Goal: Information Seeking & Learning: Learn about a topic

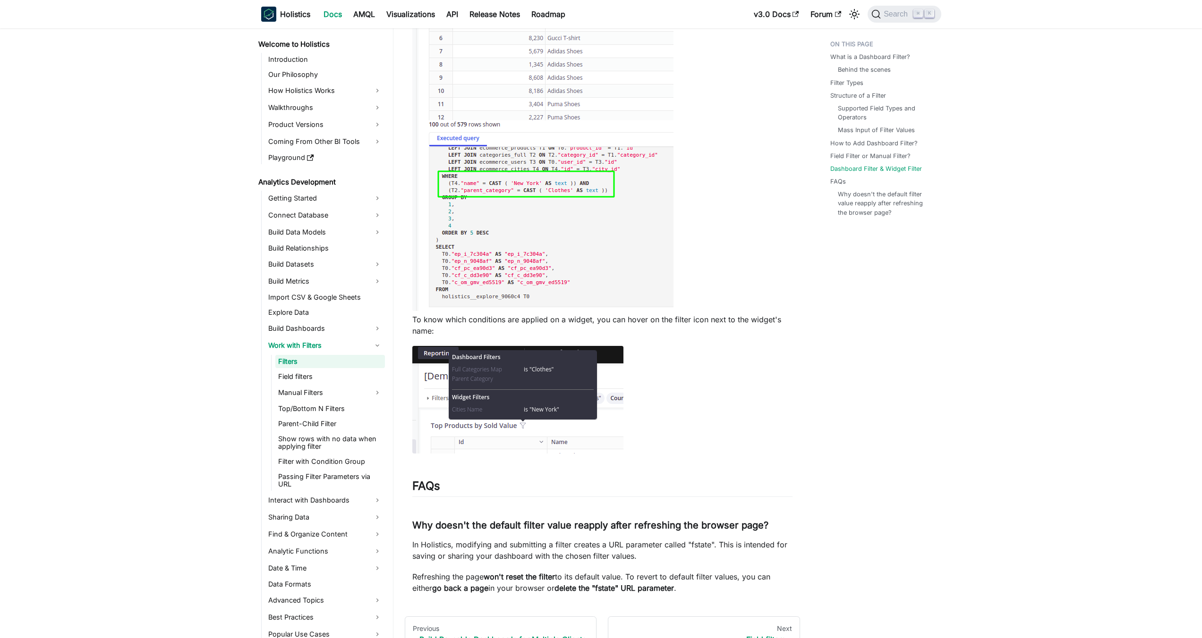
scroll to position [3528, 0]
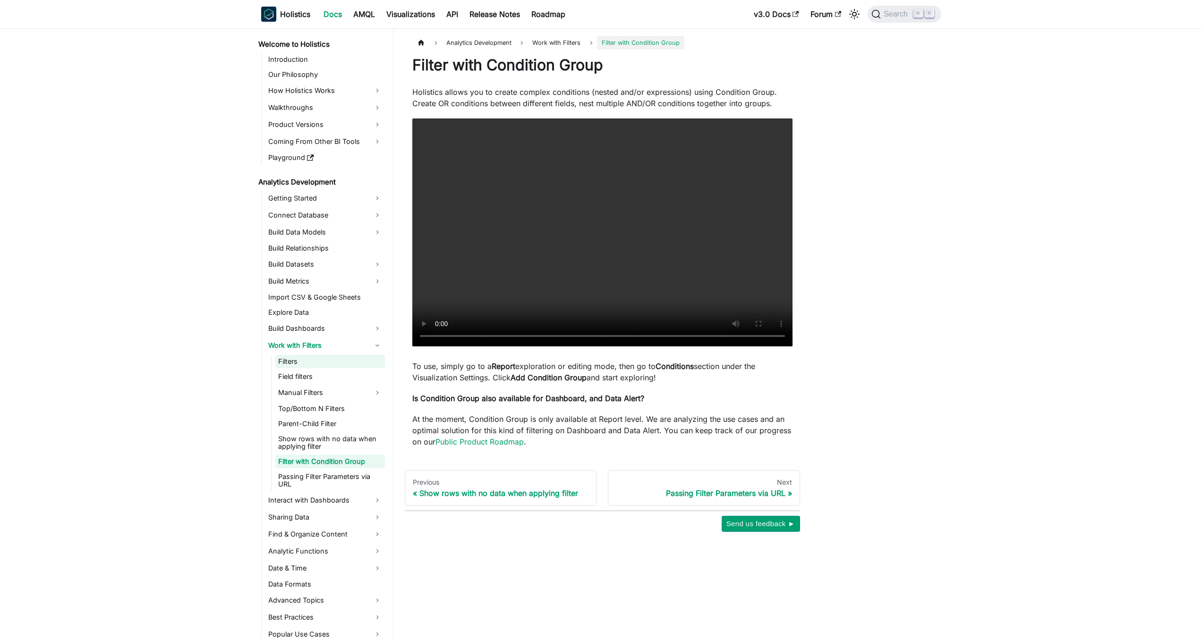
click at [287, 357] on link "Filters" at bounding box center [330, 361] width 110 height 13
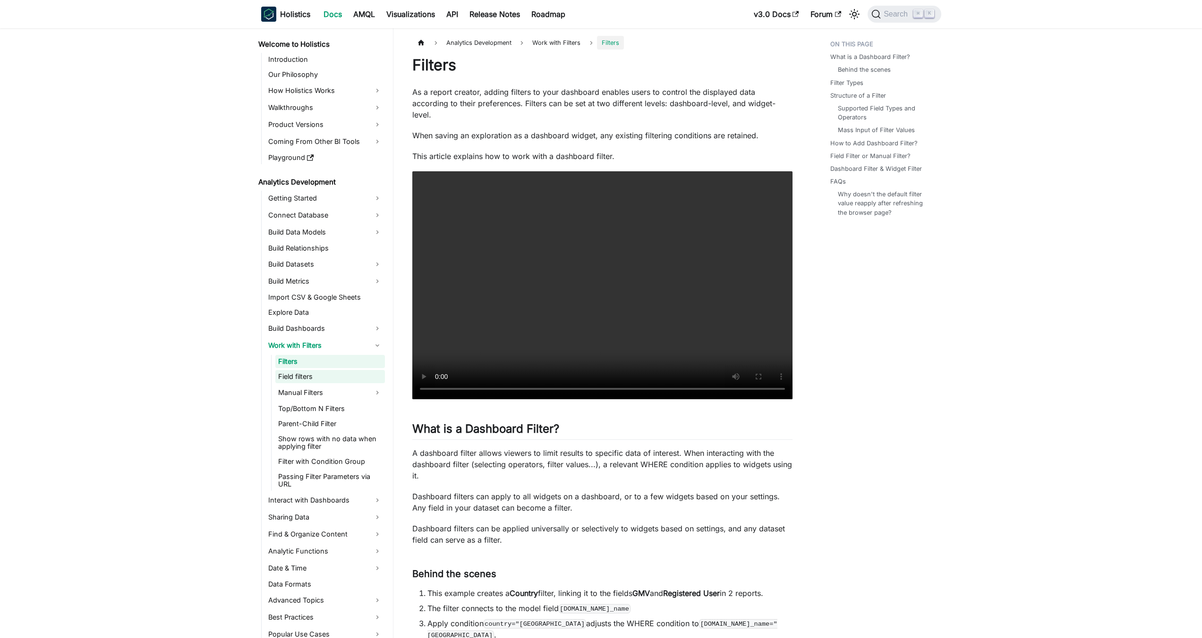
click at [300, 375] on link "Field filters" at bounding box center [330, 376] width 110 height 13
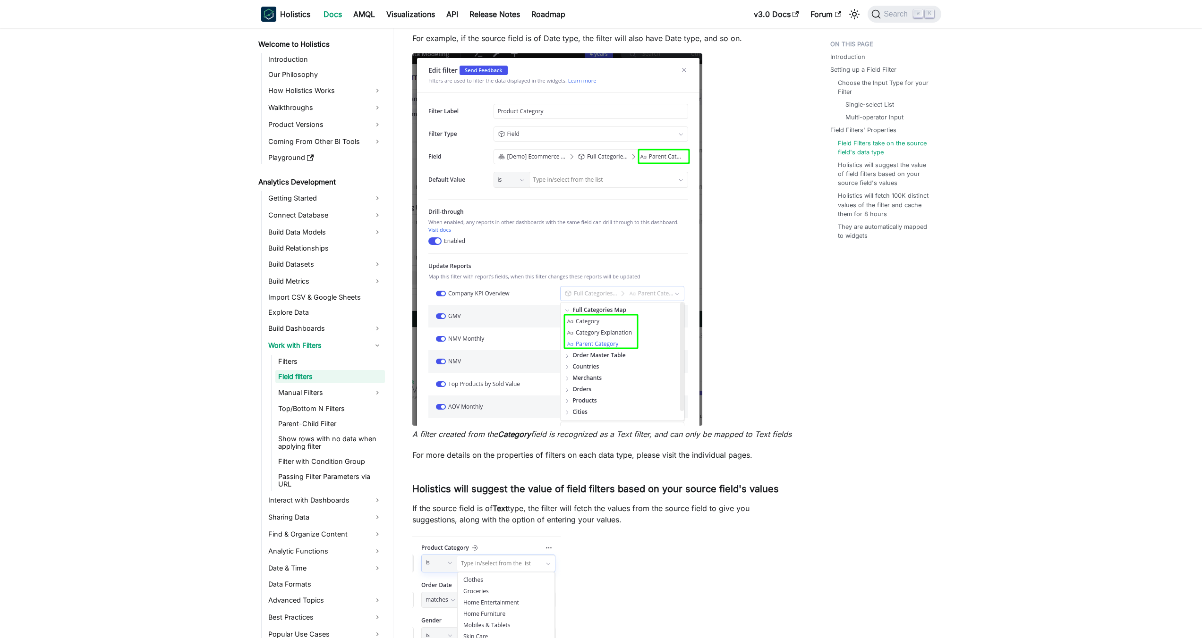
scroll to position [2336, 0]
